Goal: Task Accomplishment & Management: Manage account settings

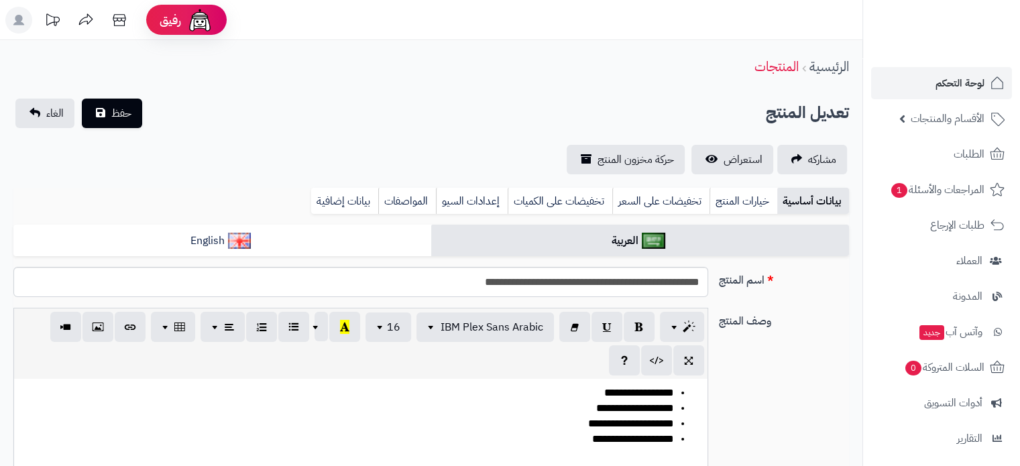
scroll to position [2844, 0]
click at [974, 81] on span "لوحة التحكم" at bounding box center [960, 83] width 49 height 19
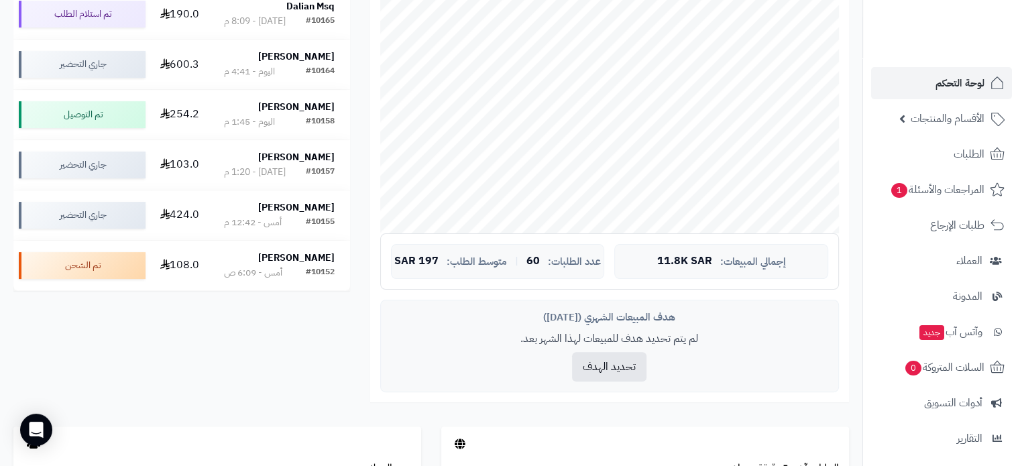
scroll to position [487, 0]
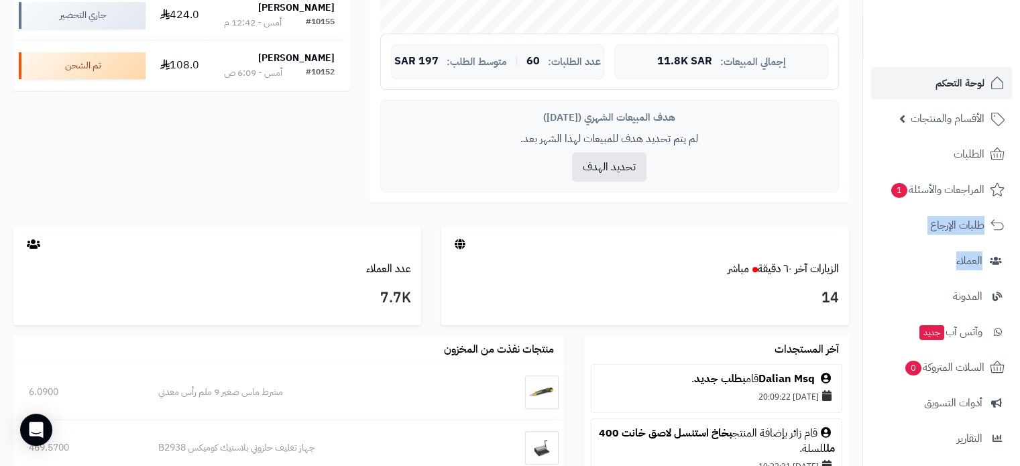
drag, startPoint x: 866, startPoint y: 191, endPoint x: 864, endPoint y: 276, distance: 85.9
click at [864, 276] on nav "لوحة التحكم الأقسام والمنتجات المنتجات الأقسام الماركات مواصفات المنتجات مواصفا…" at bounding box center [942, 250] width 158 height 466
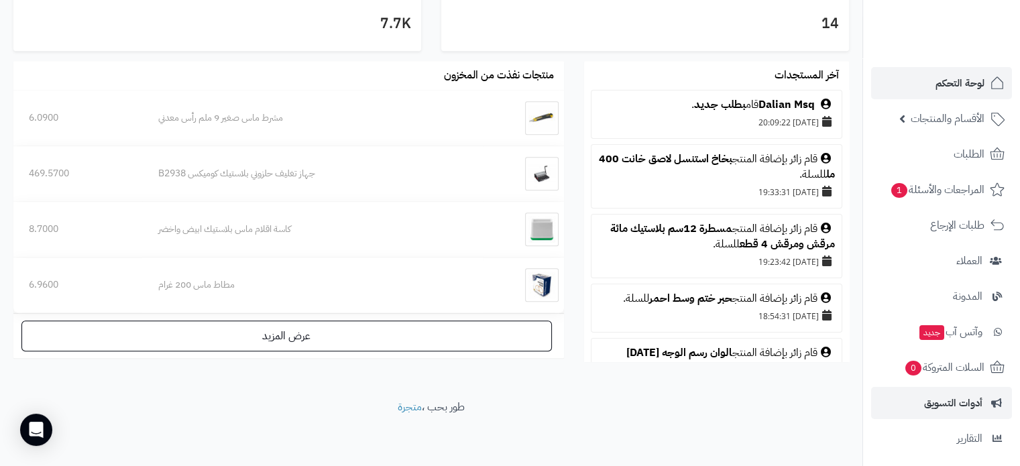
click at [866, 391] on li "أدوات التسويق" at bounding box center [941, 403] width 157 height 32
click at [963, 405] on span "أدوات التسويق" at bounding box center [953, 403] width 58 height 19
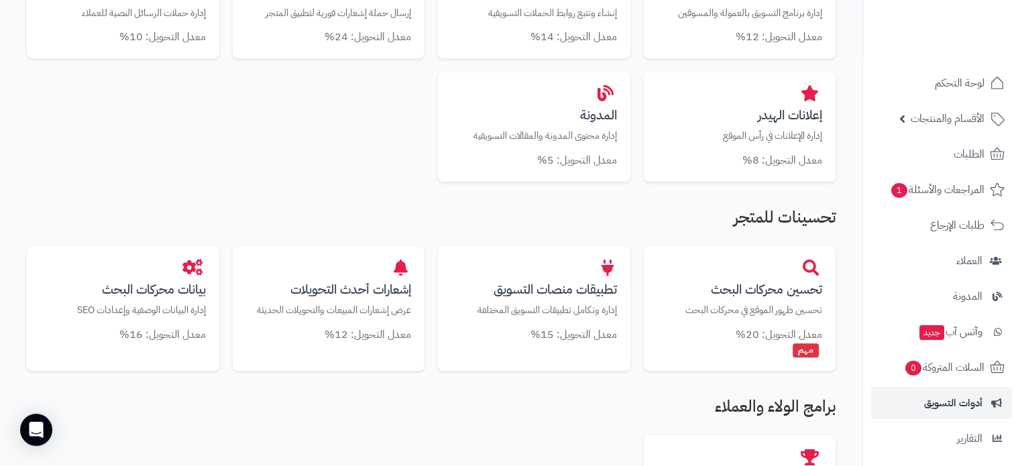
scroll to position [600, 0]
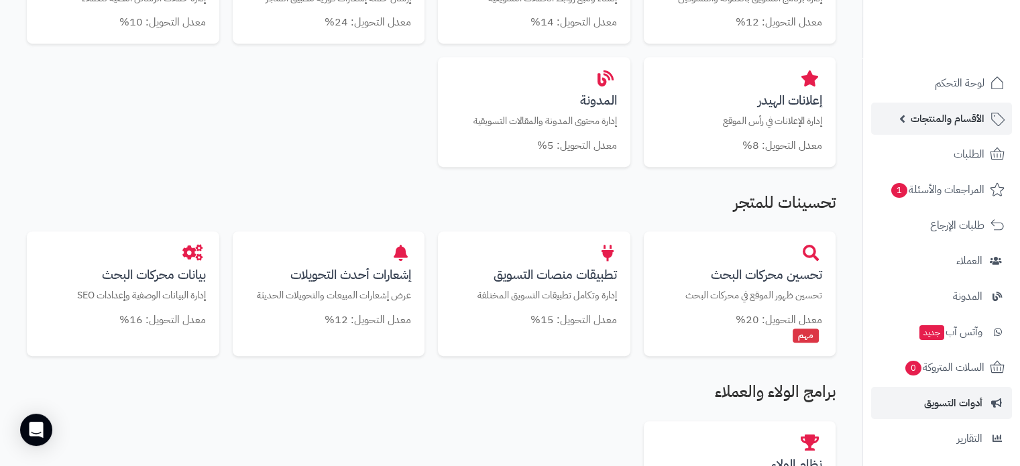
click at [923, 119] on span "الأقسام والمنتجات" at bounding box center [948, 118] width 74 height 19
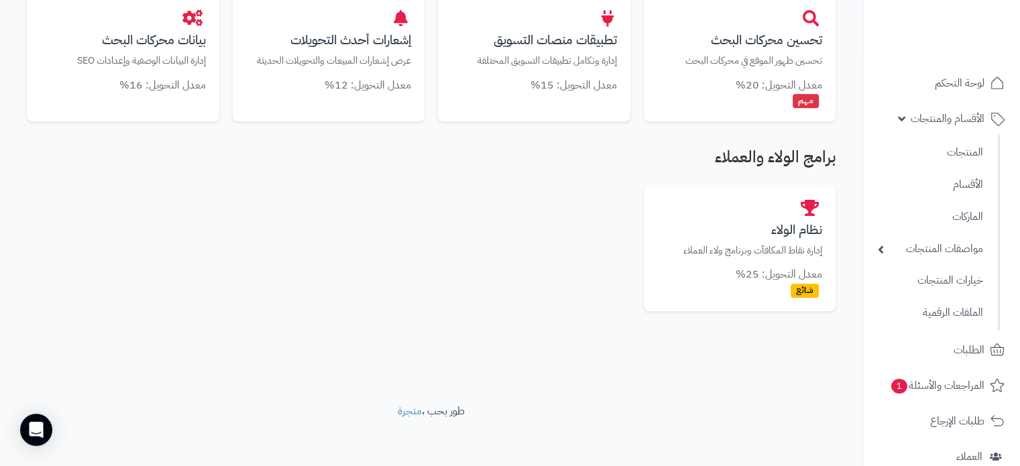
scroll to position [839, 0]
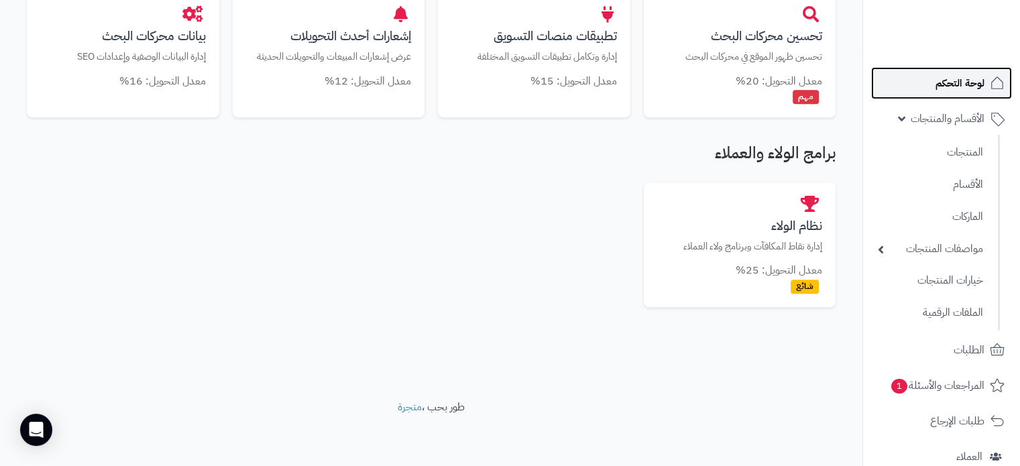
click at [960, 87] on span "لوحة التحكم" at bounding box center [960, 83] width 49 height 19
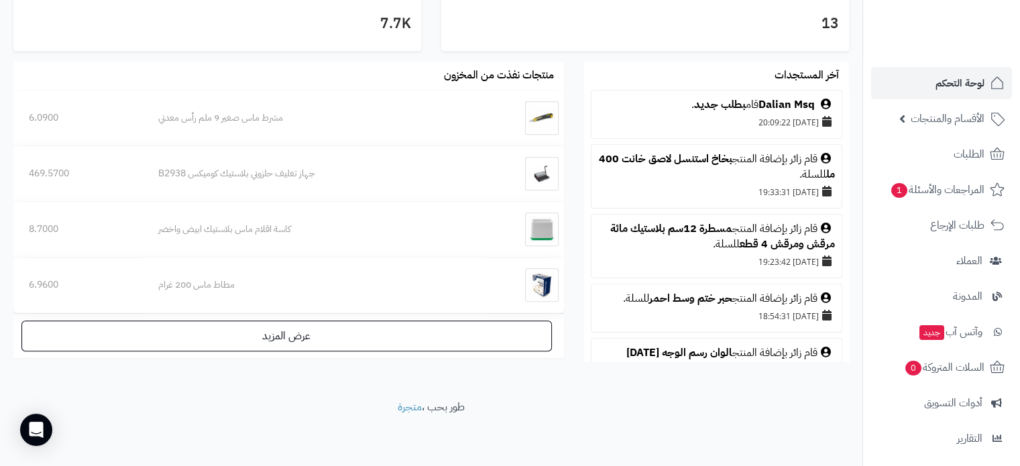
scroll to position [148, 0]
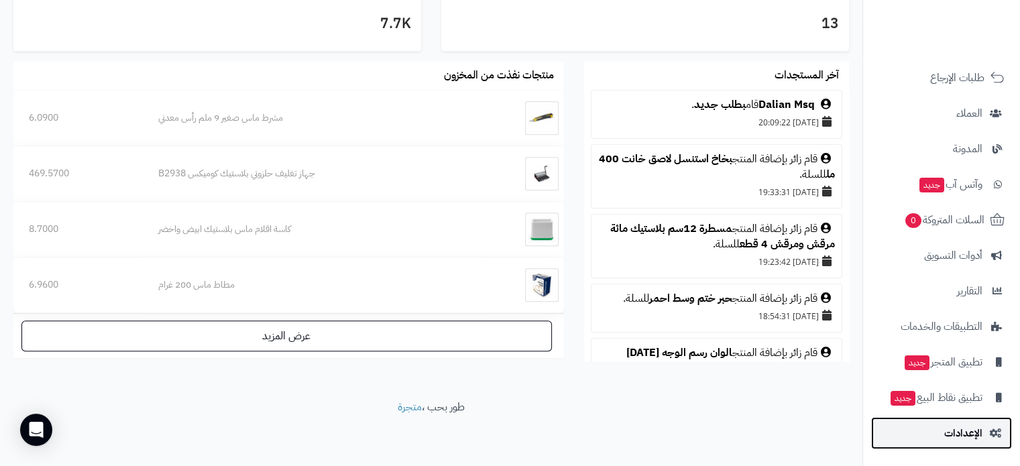
click at [949, 442] on span "الإعدادات" at bounding box center [964, 433] width 38 height 19
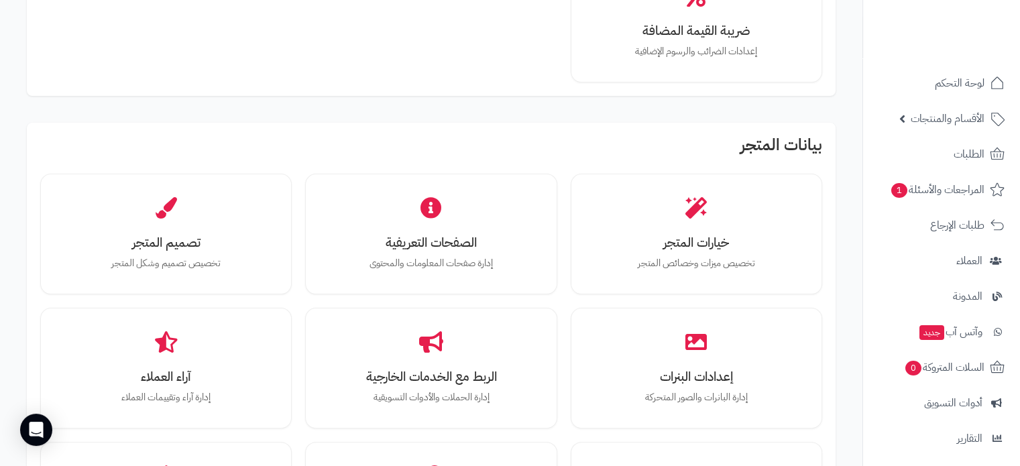
scroll to position [298, 0]
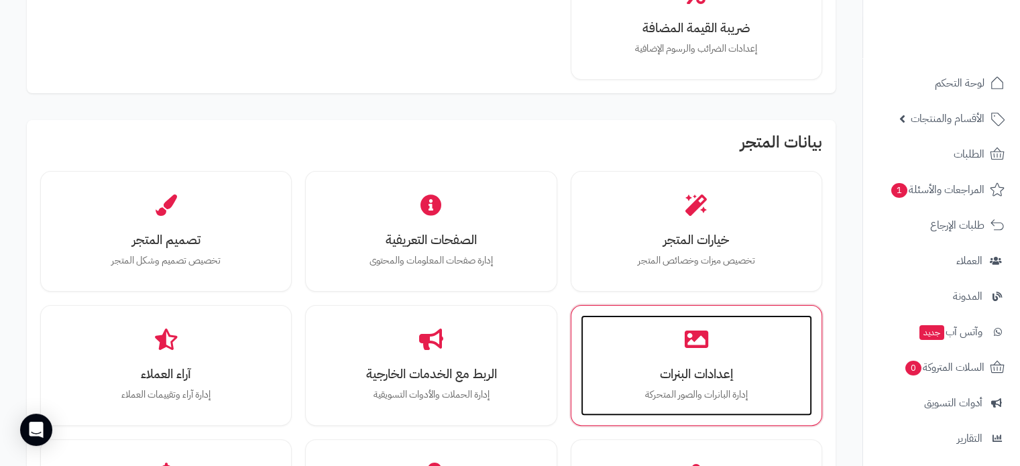
click at [738, 367] on h3 "إعدادات البنرات" at bounding box center [696, 374] width 205 height 14
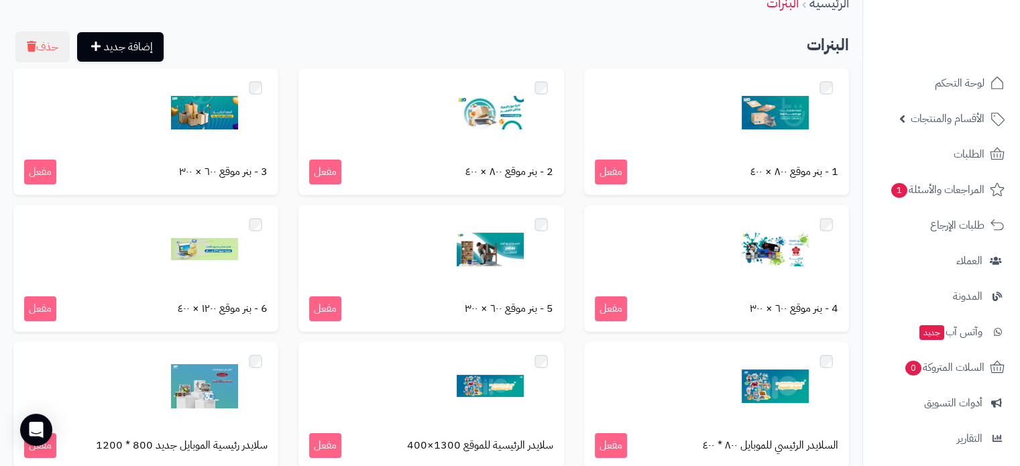
scroll to position [75, 0]
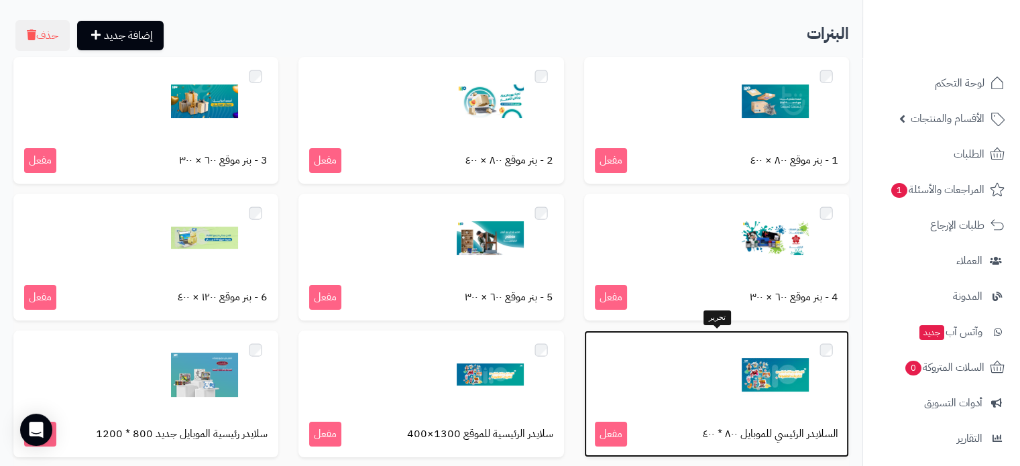
click at [734, 386] on div at bounding box center [717, 374] width 244 height 67
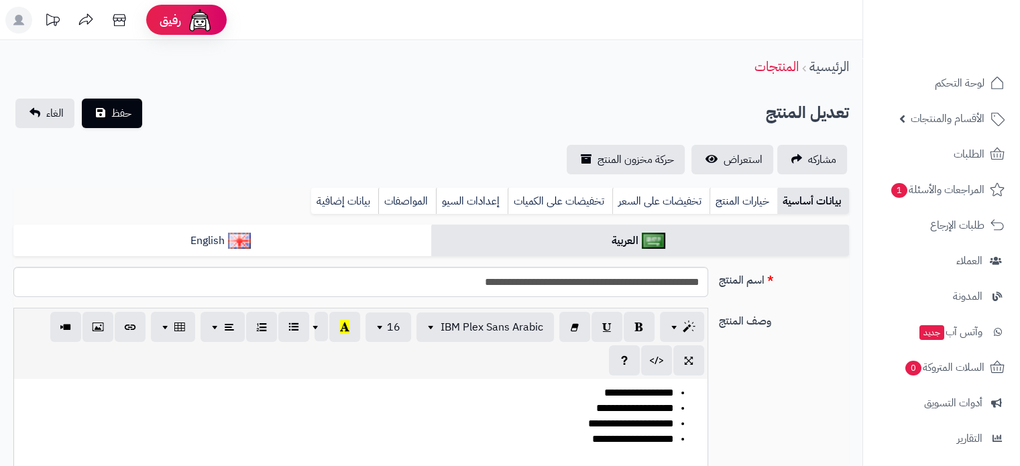
scroll to position [2844, 0]
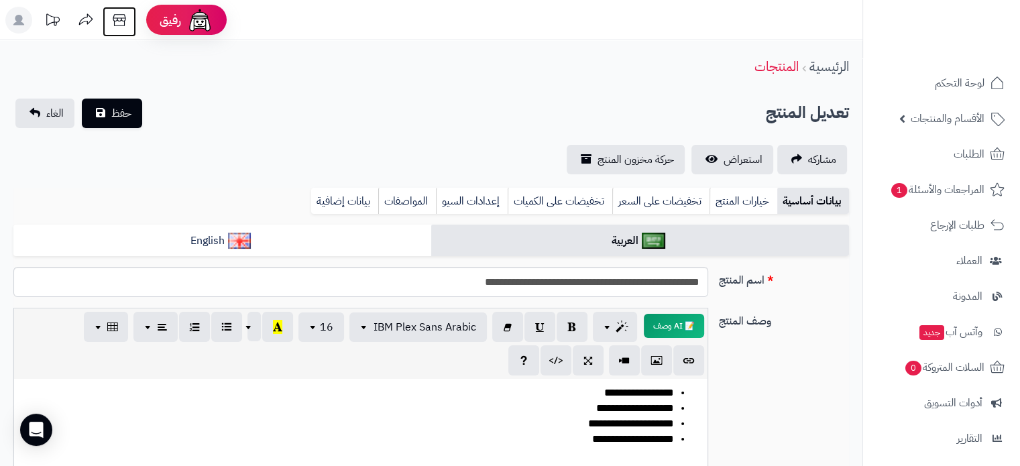
click at [117, 21] on icon at bounding box center [119, 20] width 27 height 27
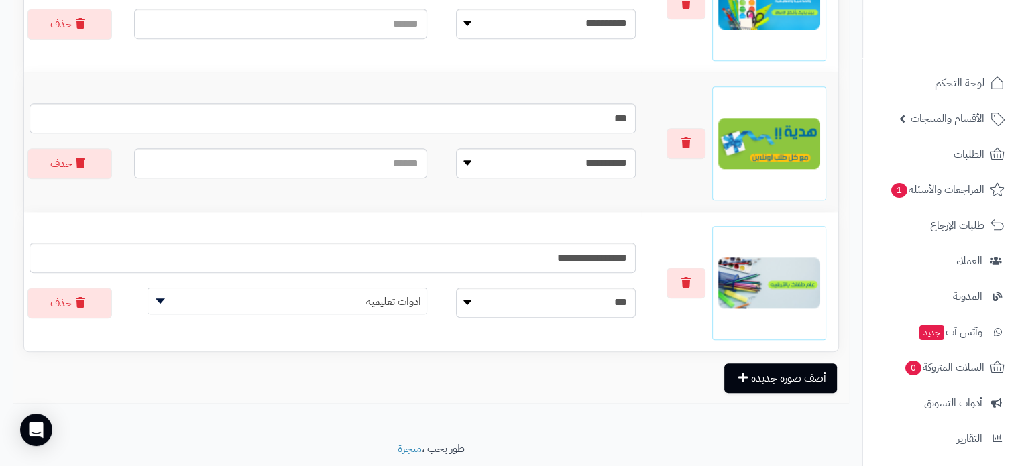
scroll to position [869, 0]
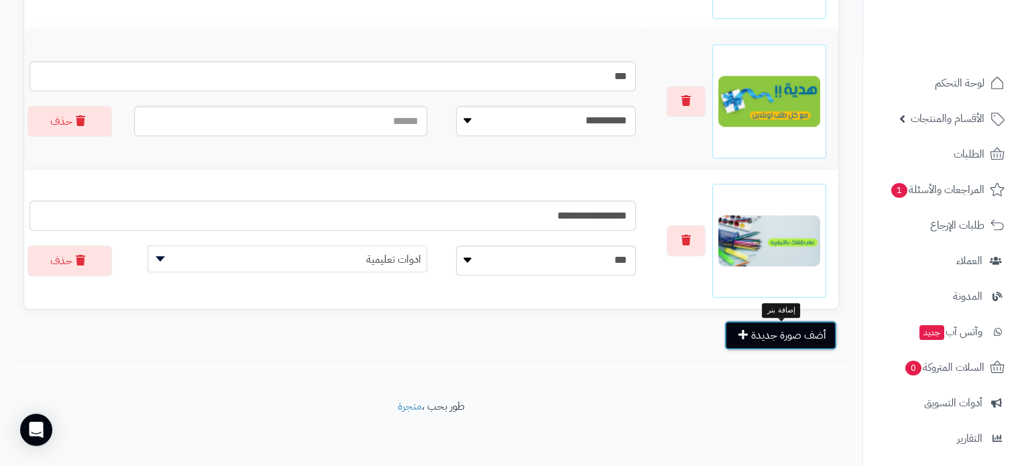
click at [812, 332] on button "أضف صورة جديدة" at bounding box center [781, 336] width 113 height 30
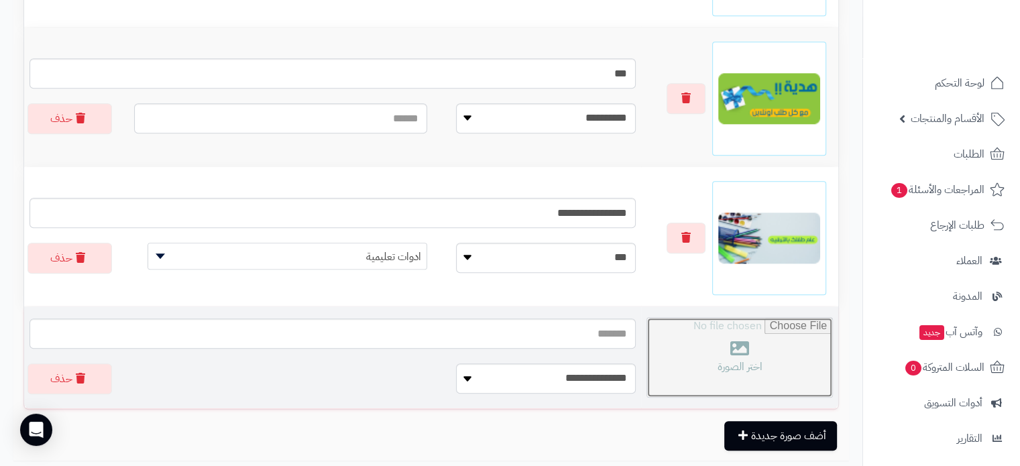
click at [781, 350] on input "file" at bounding box center [739, 357] width 185 height 79
type input "**********"
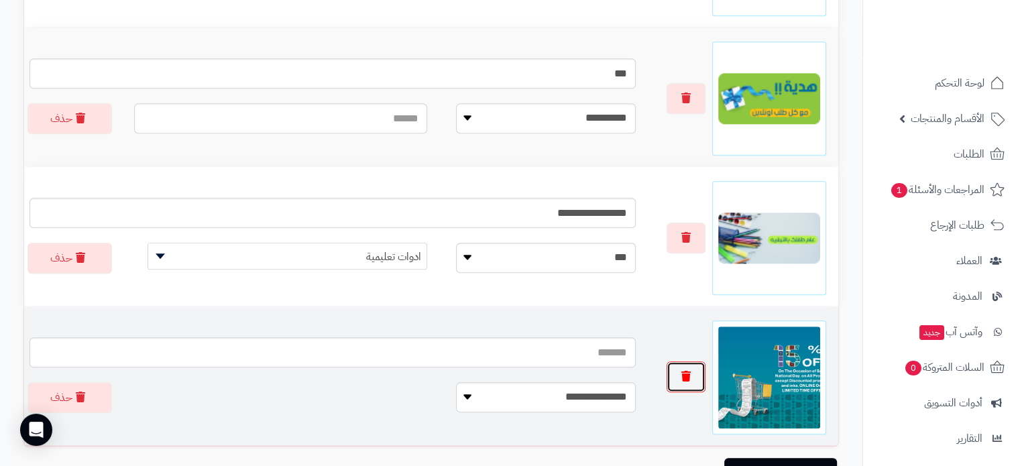
click at [678, 378] on button "button" at bounding box center [686, 377] width 39 height 31
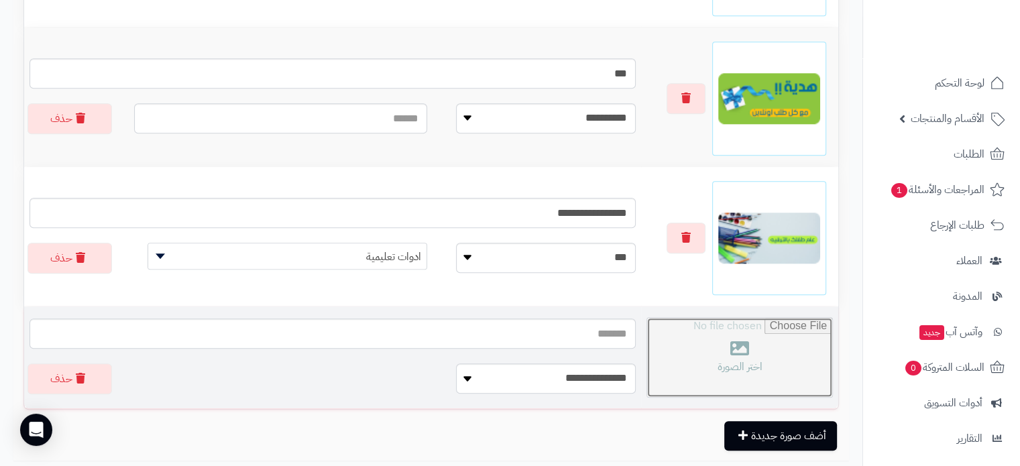
click at [698, 360] on input "file" at bounding box center [739, 357] width 185 height 79
type input "**********"
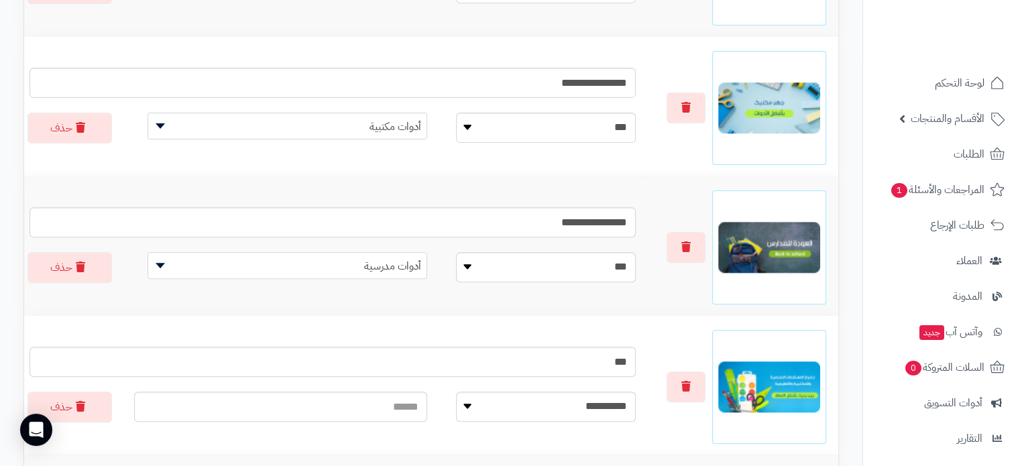
scroll to position [0, 0]
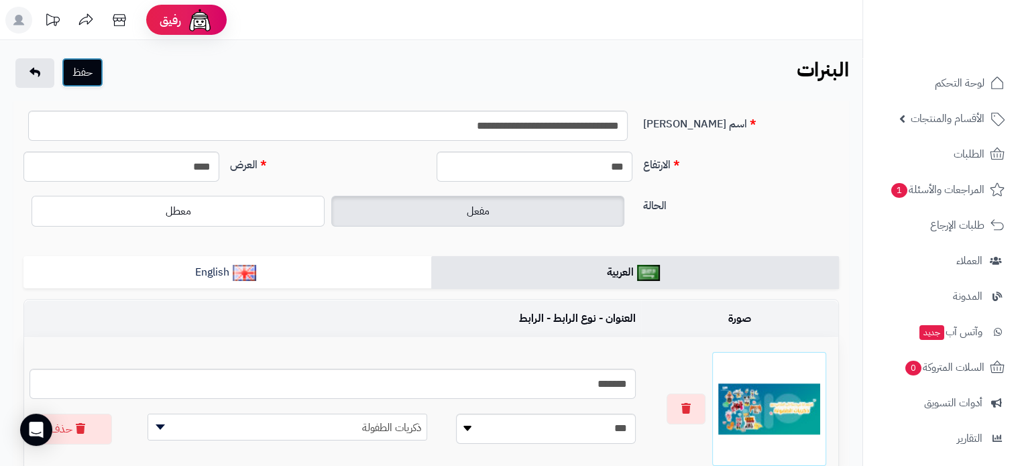
click at [74, 83] on button "حفظ" at bounding box center [83, 73] width 42 height 30
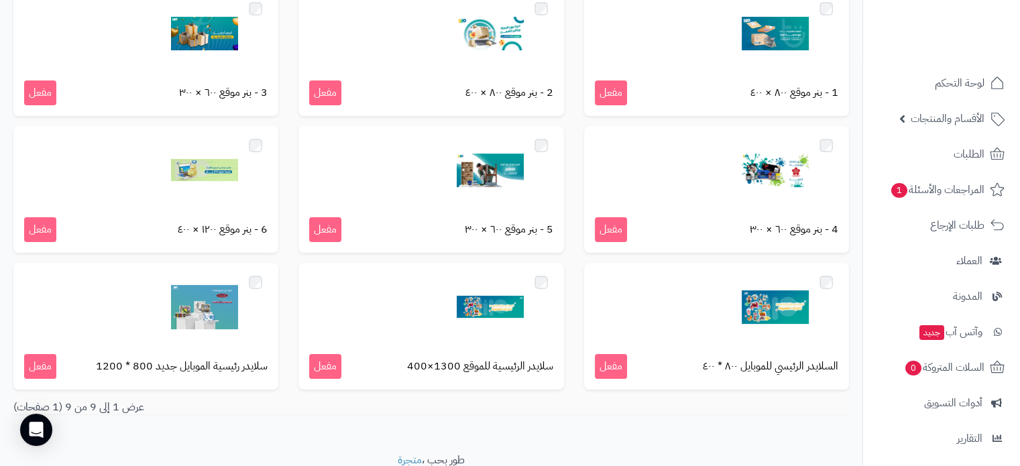
scroll to position [198, 0]
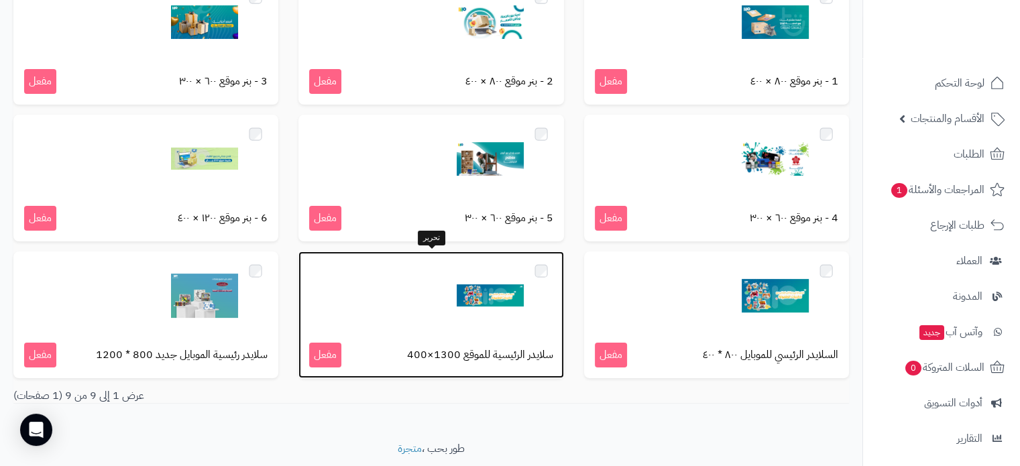
click at [355, 286] on div at bounding box center [431, 295] width 244 height 67
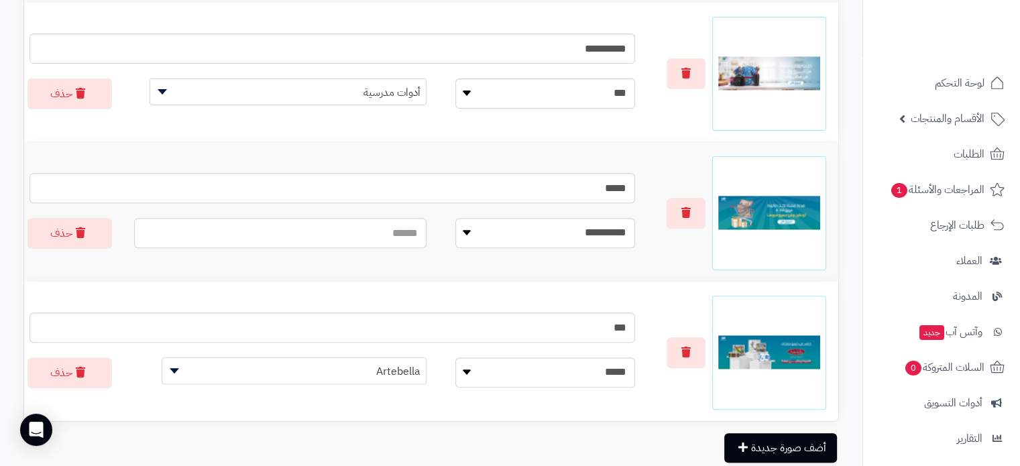
scroll to position [535, 0]
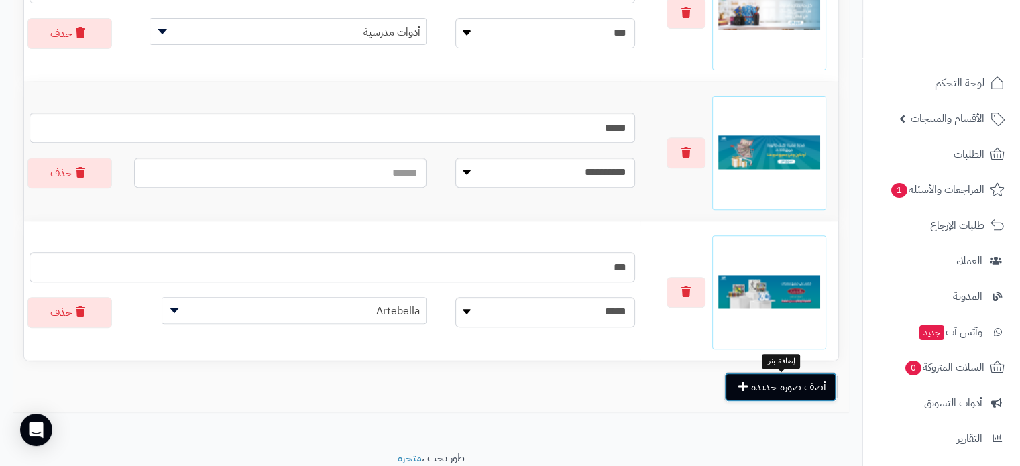
click at [789, 388] on button "أضف صورة جديدة" at bounding box center [781, 387] width 113 height 30
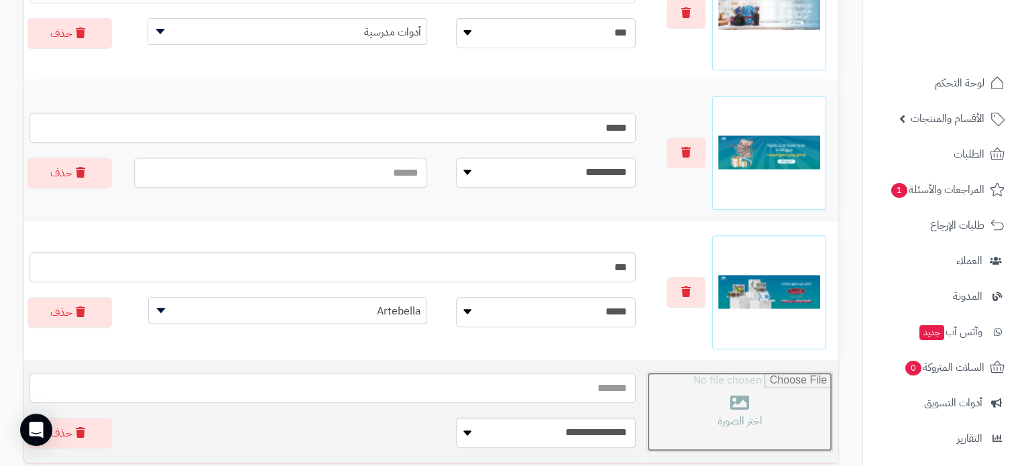
click at [682, 405] on input "file" at bounding box center [739, 411] width 185 height 79
type input "**********"
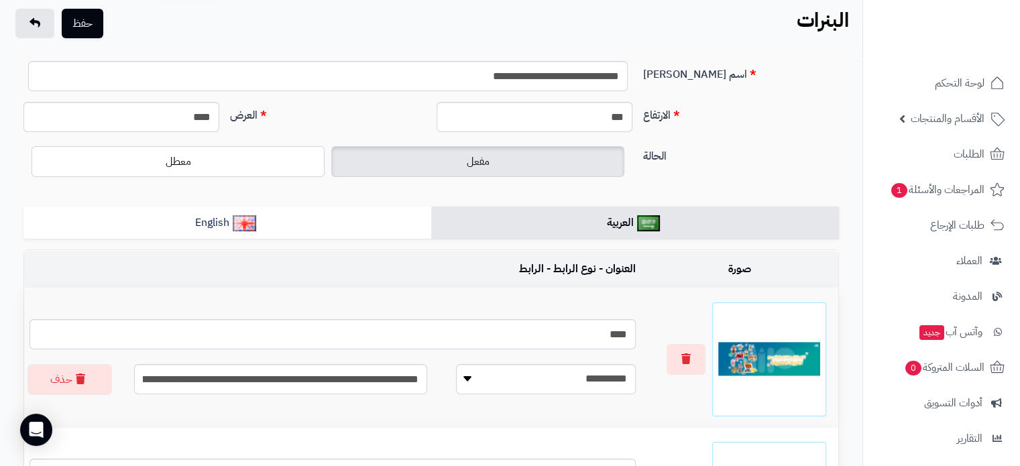
scroll to position [0, 0]
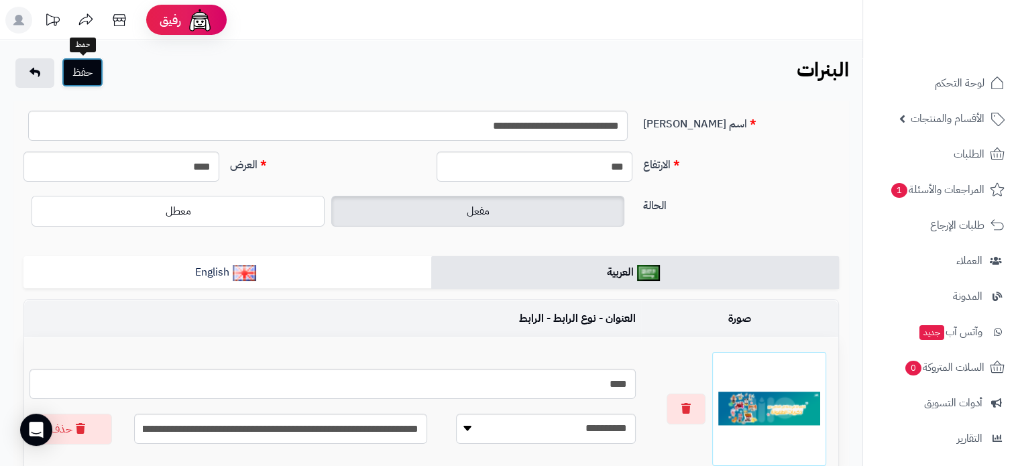
click at [96, 82] on button "حفظ" at bounding box center [83, 73] width 42 height 30
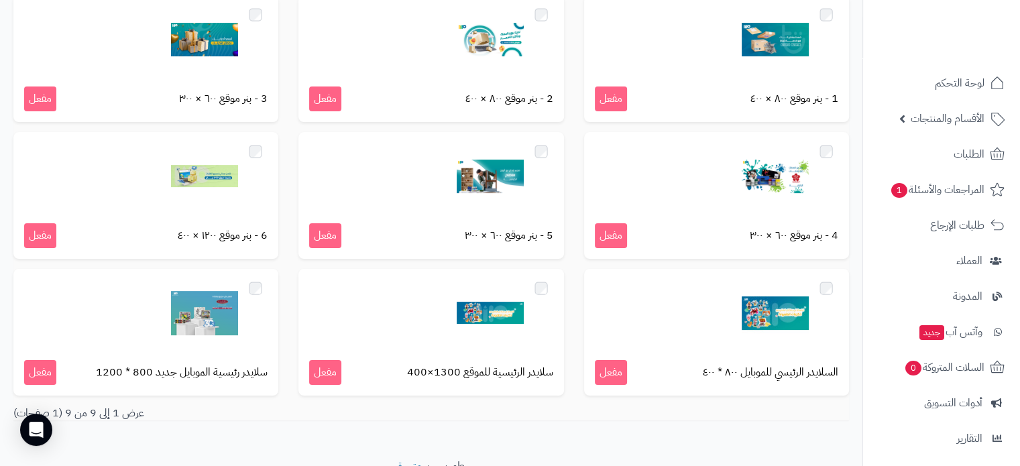
scroll to position [239, 0]
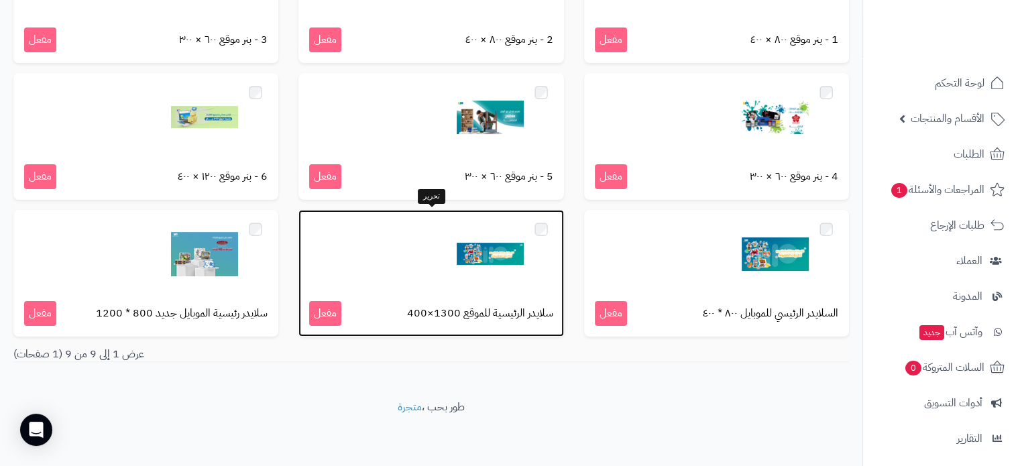
click at [429, 284] on div at bounding box center [431, 254] width 244 height 67
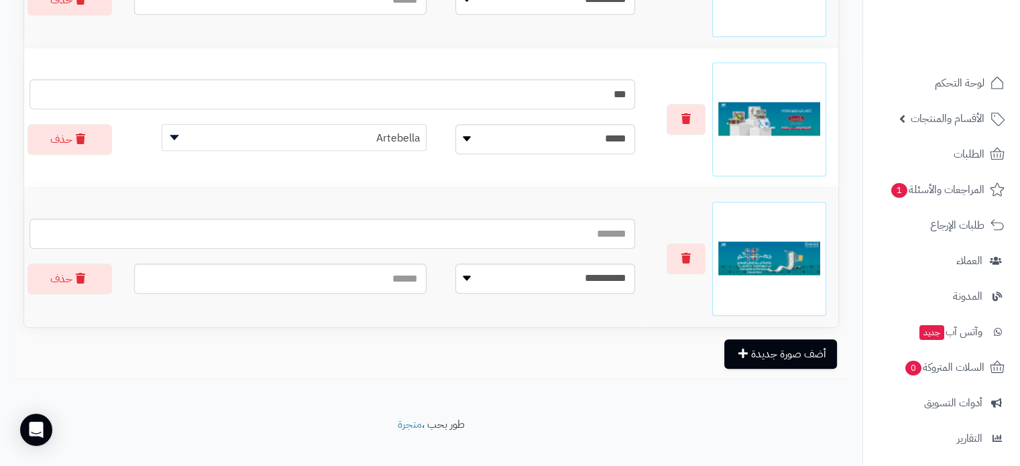
scroll to position [729, 0]
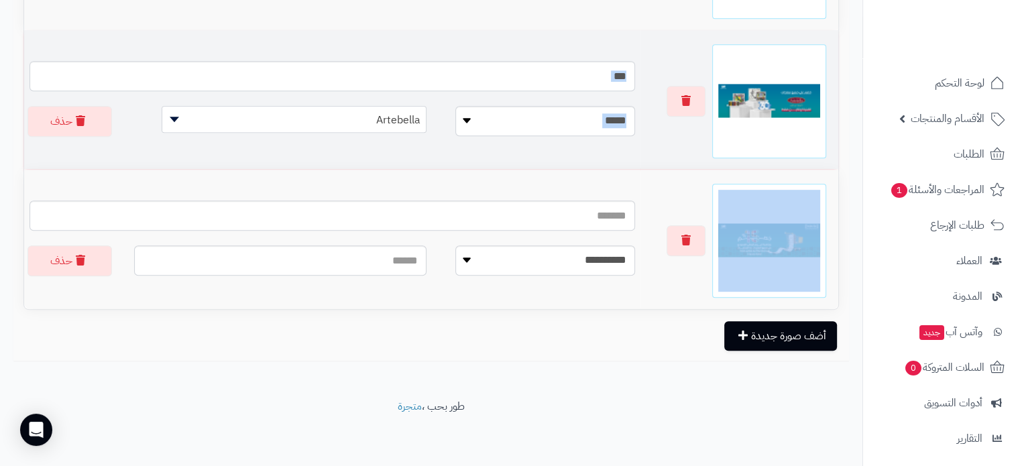
drag, startPoint x: 668, startPoint y: 189, endPoint x: 670, endPoint y: 118, distance: 70.5
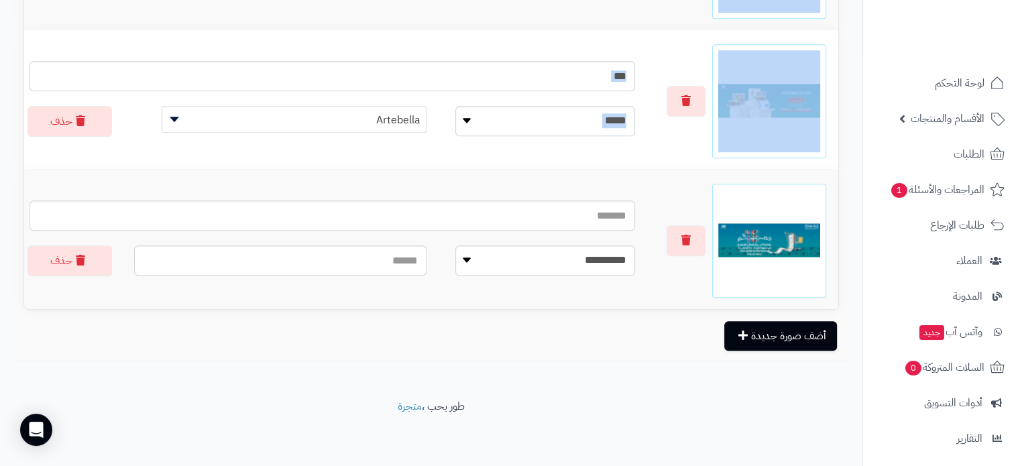
drag, startPoint x: 832, startPoint y: 304, endPoint x: 845, endPoint y: 238, distance: 67.1
click at [808, 171] on td "اختر الصورة" at bounding box center [740, 239] width 198 height 139
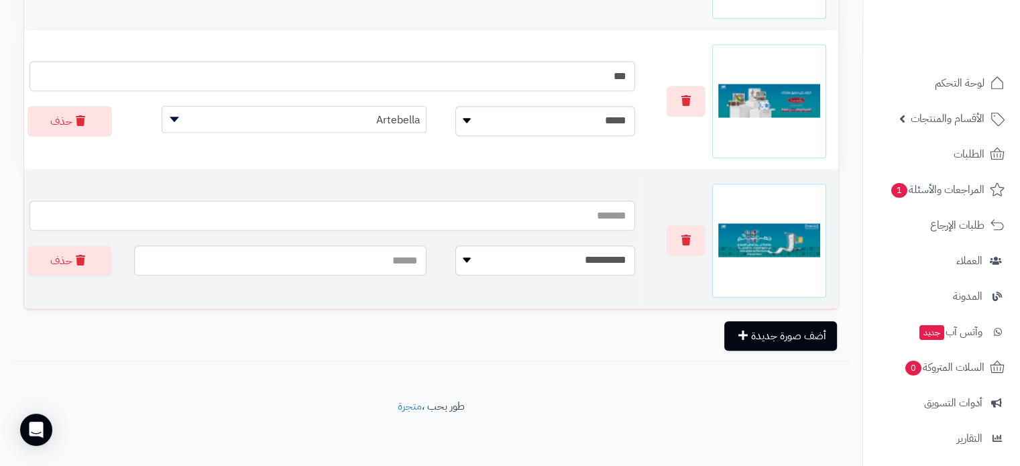
drag, startPoint x: 641, startPoint y: 305, endPoint x: 640, endPoint y: 267, distance: 38.3
click at [641, 267] on td "اختر الصورة" at bounding box center [740, 239] width 198 height 139
drag, startPoint x: 40, startPoint y: 179, endPoint x: 89, endPoint y: 205, distance: 54.6
click at [89, 205] on td "**********" at bounding box center [332, 239] width 617 height 139
